Goal: Find contact information: Find contact information

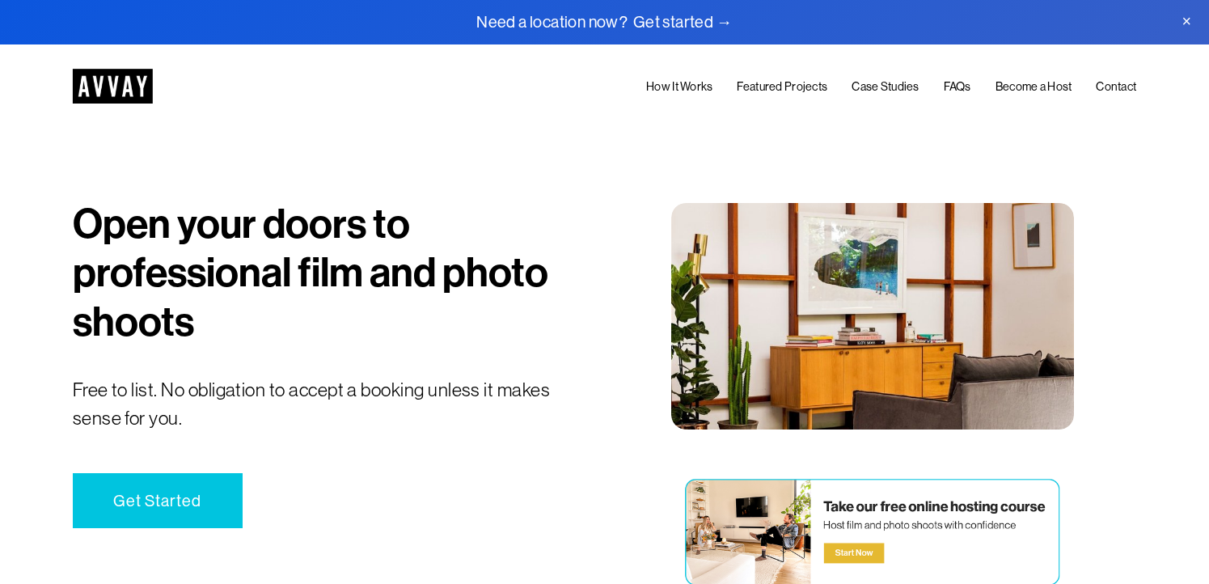
click at [1114, 87] on link "Contact" at bounding box center [1116, 88] width 40 height 20
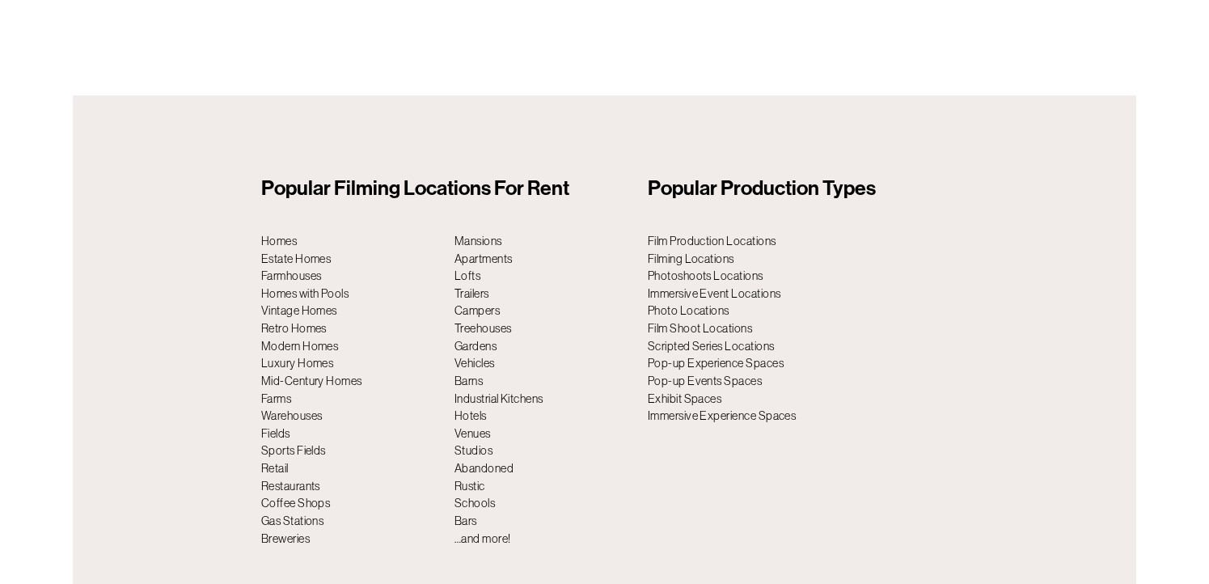
scroll to position [5975, 0]
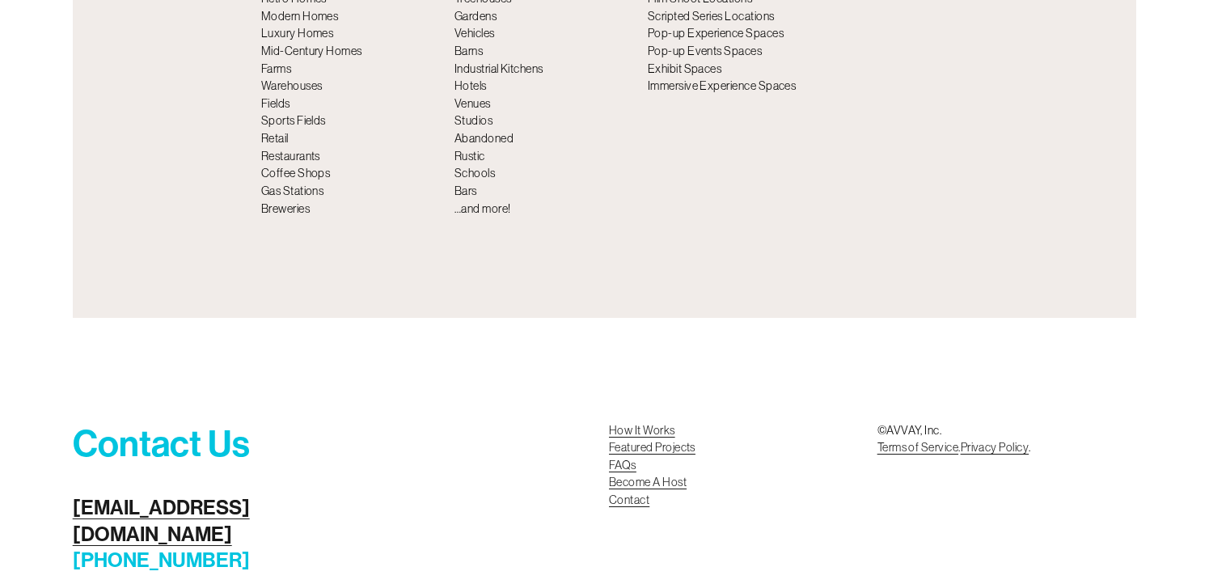
click at [631, 474] on link "Become A Host Contact" at bounding box center [648, 491] width 78 height 35
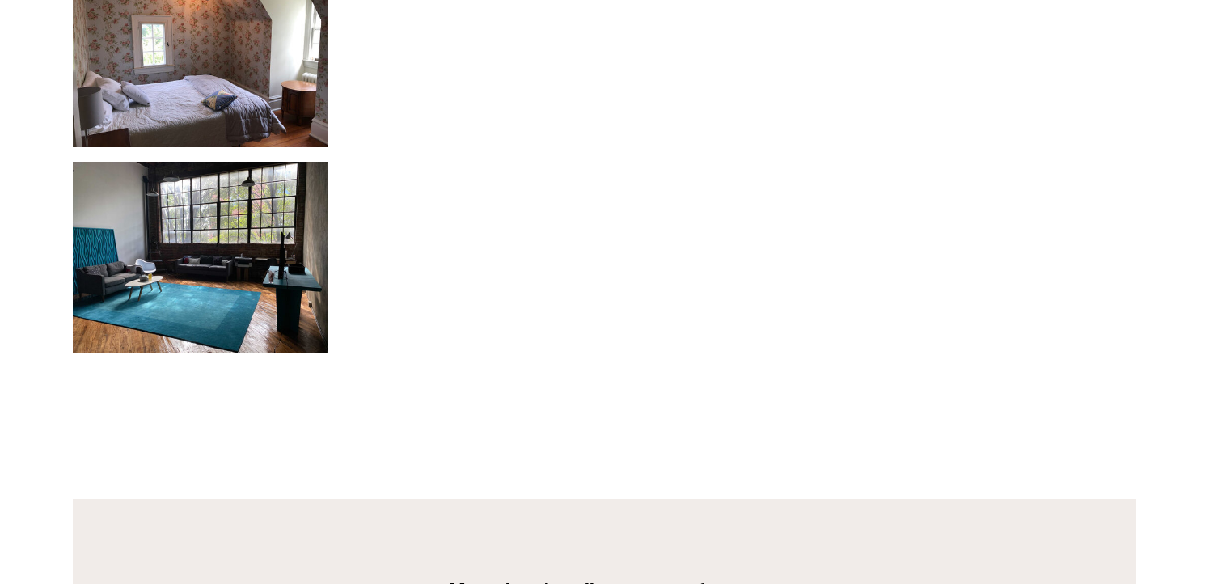
scroll to position [6503, 0]
